Goal: Task Accomplishment & Management: Manage account settings

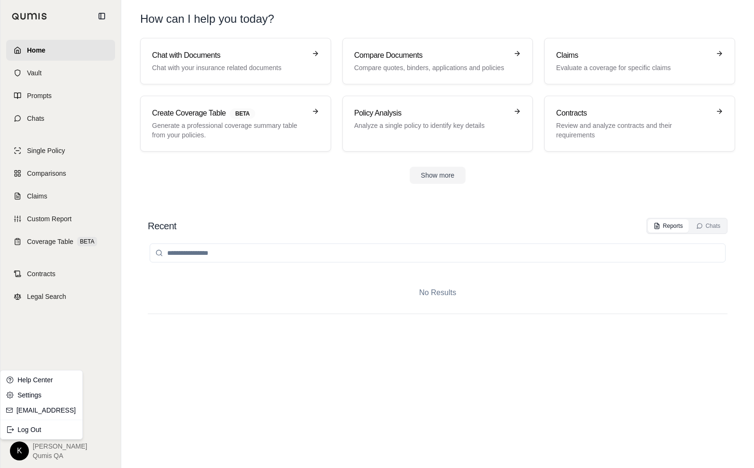
click at [18, 451] on html "Home Vault Prompts Chats Single Policy Comparisons Claims Custom Report Coverag…" at bounding box center [377, 234] width 754 height 468
click at [34, 384] on link "Help Center" at bounding box center [41, 379] width 78 height 15
click at [17, 444] on html "Home Vault Prompts Chats Single Policy Comparisons Claims Custom Report Coverag…" at bounding box center [377, 234] width 754 height 468
click at [24, 396] on link "Settings" at bounding box center [41, 394] width 78 height 15
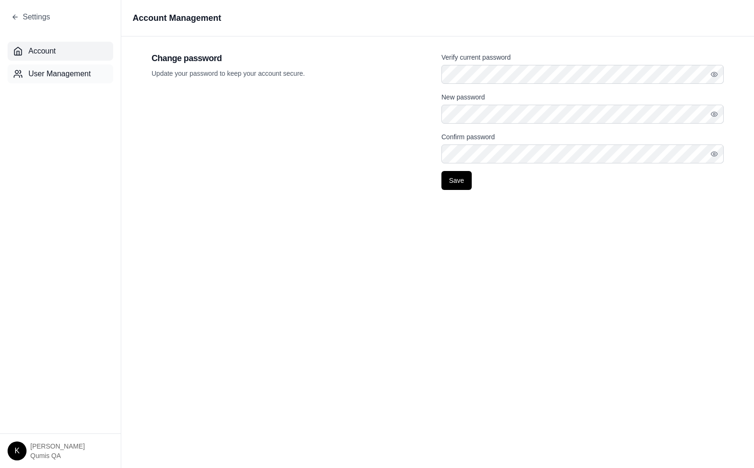
click at [53, 72] on span "User Management" at bounding box center [59, 73] width 63 height 11
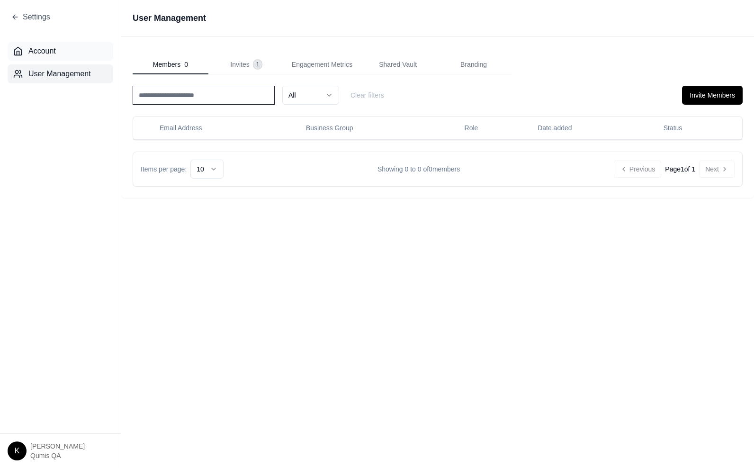
click at [54, 54] on span "Account" at bounding box center [41, 50] width 27 height 11
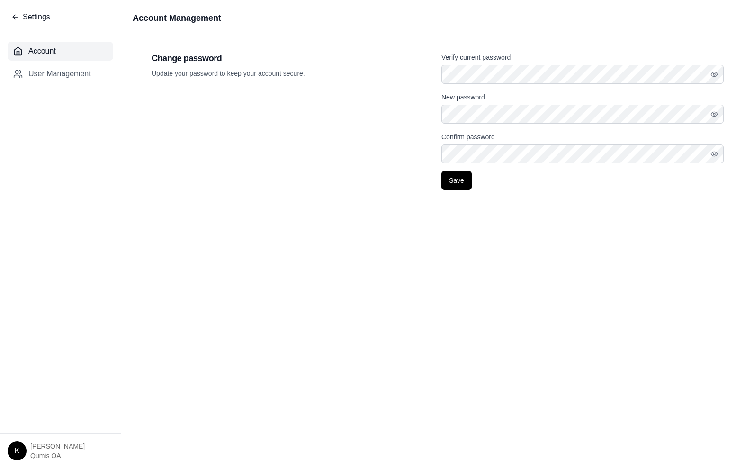
click at [36, 18] on span "Settings" at bounding box center [36, 16] width 27 height 11
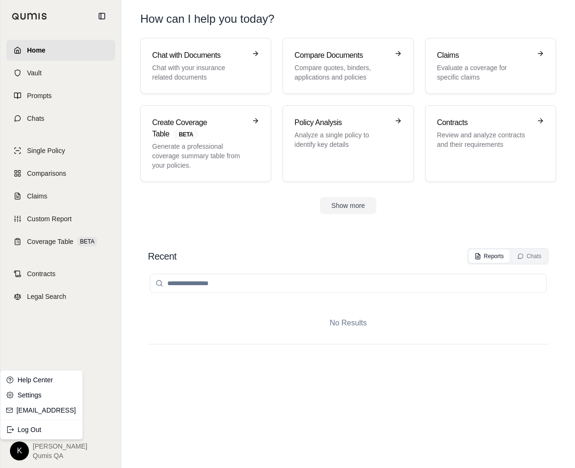
click at [24, 454] on html "Home Vault Prompts Chats Single Policy Comparisons Claims Custom Report Coverag…" at bounding box center [287, 234] width 575 height 468
click at [37, 397] on link "Settings" at bounding box center [41, 394] width 78 height 15
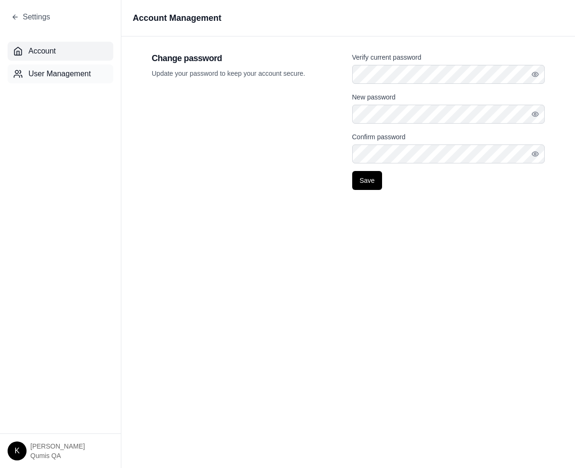
click at [45, 73] on span "User Management" at bounding box center [59, 73] width 63 height 11
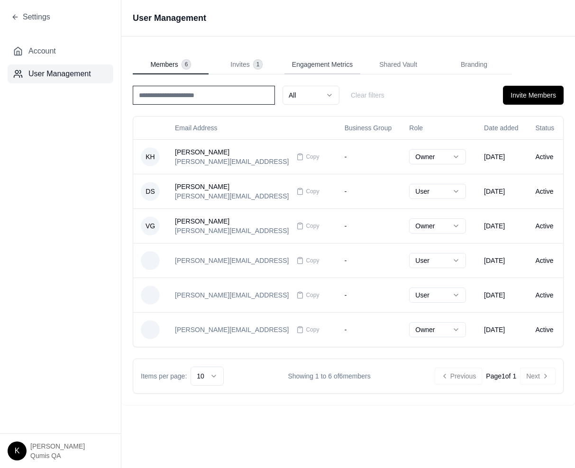
click at [327, 66] on span "Engagement Metrics" at bounding box center [322, 64] width 61 height 9
